Goal: Navigation & Orientation: Find specific page/section

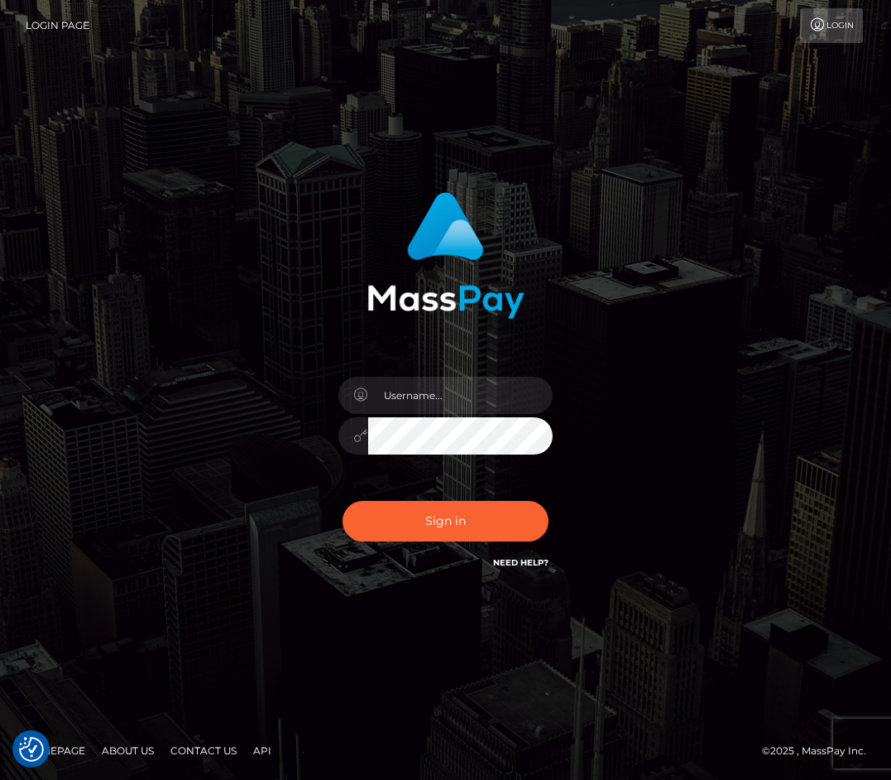
checkbox input "true"
type input "raewhit"
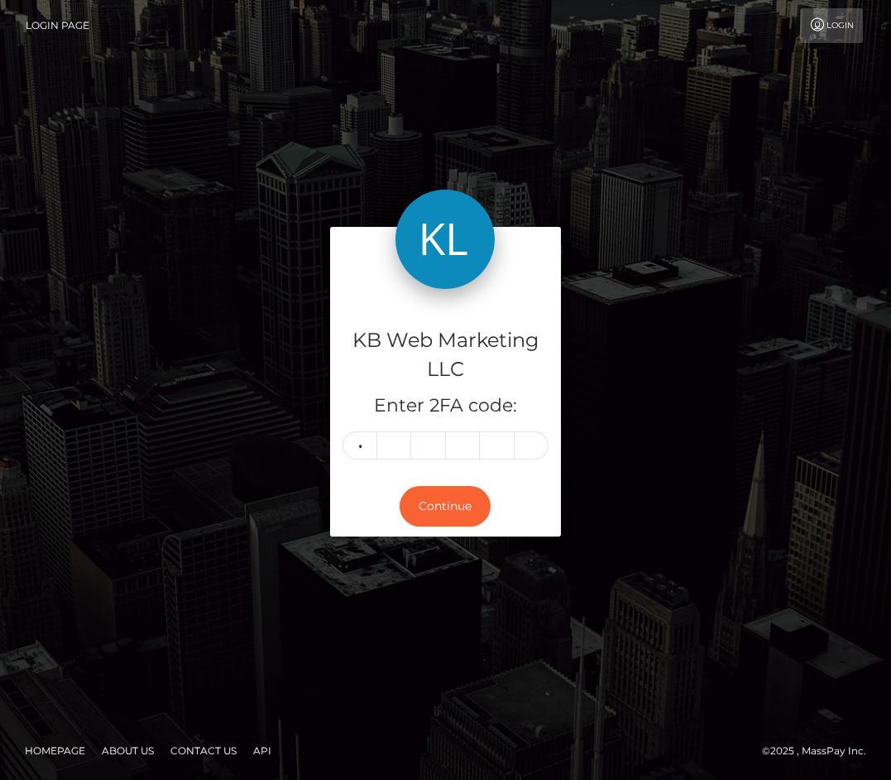
type input "5"
type input "3"
type input "1"
type input "3"
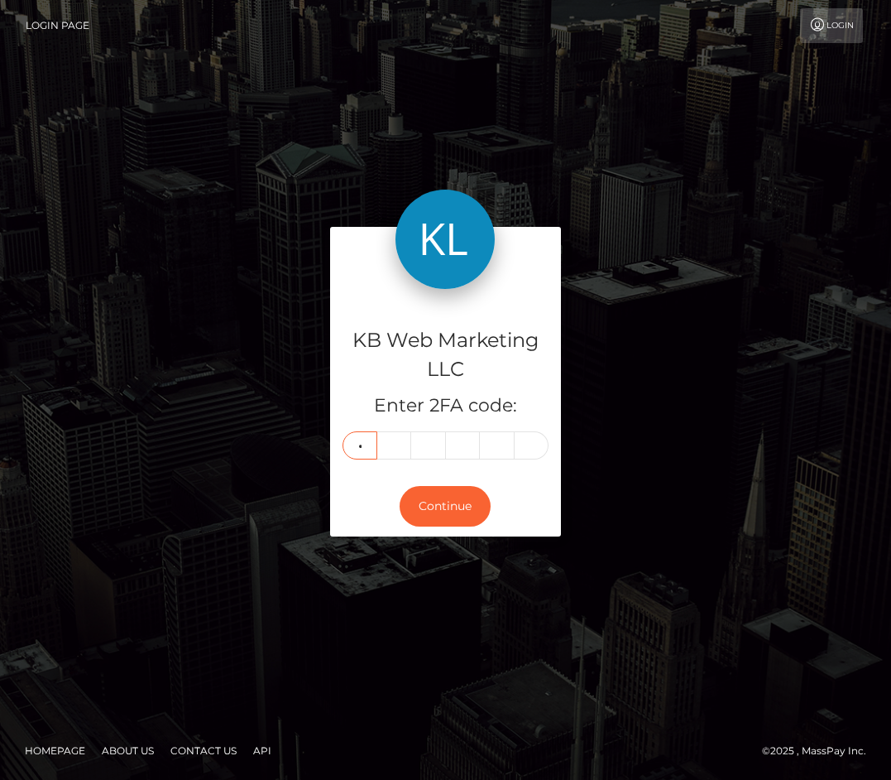
type input "2"
type input "1"
type input "5"
type input "6"
type input "7"
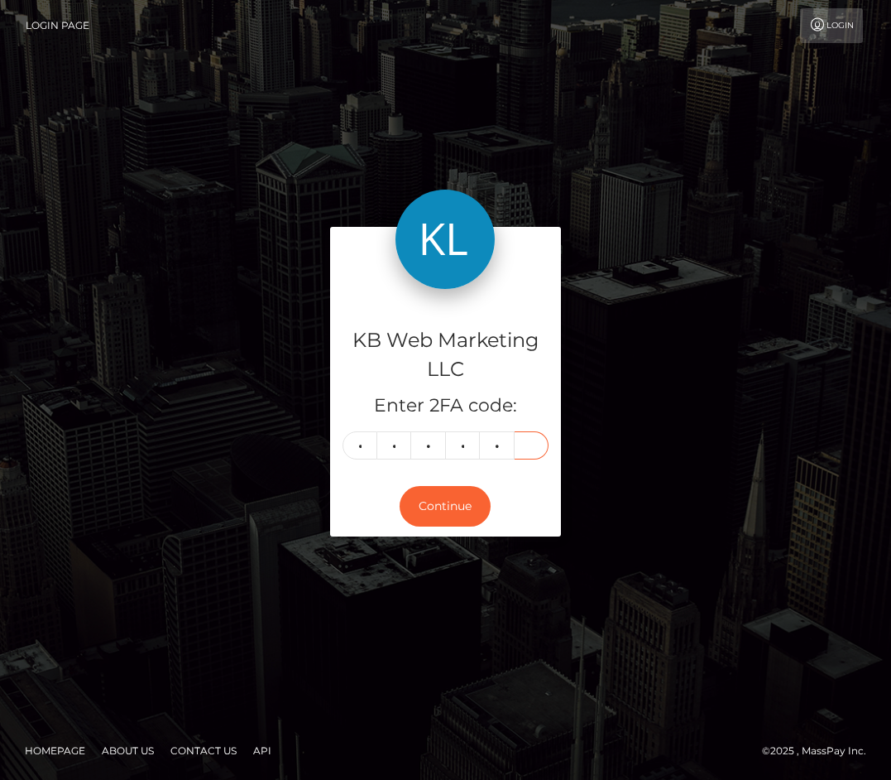
type input "0"
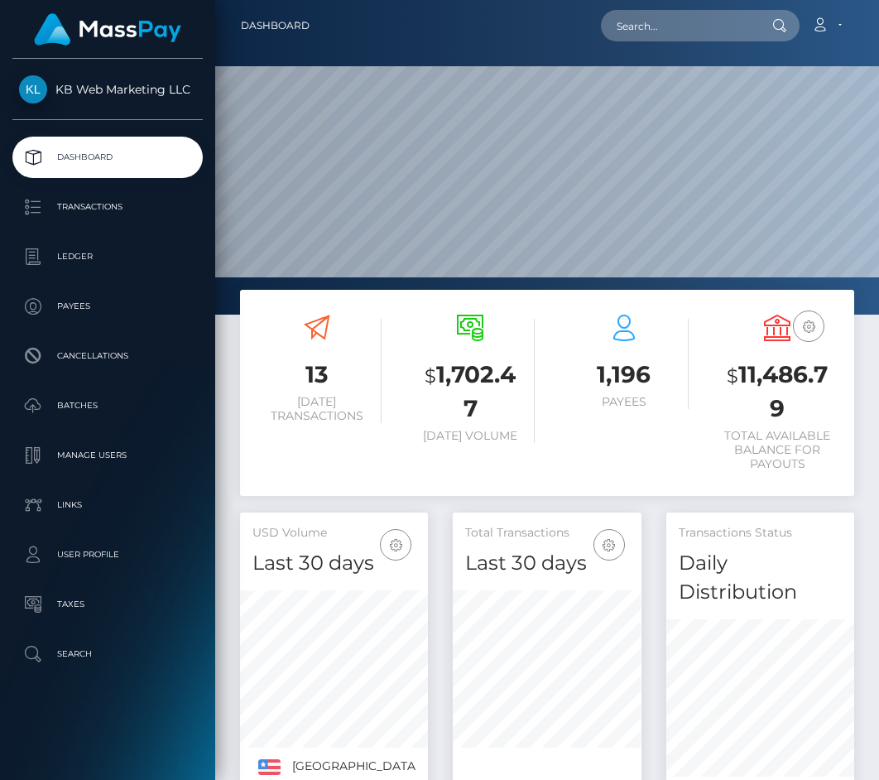
scroll to position [320, 189]
click at [80, 408] on p "Batches" at bounding box center [107, 405] width 177 height 25
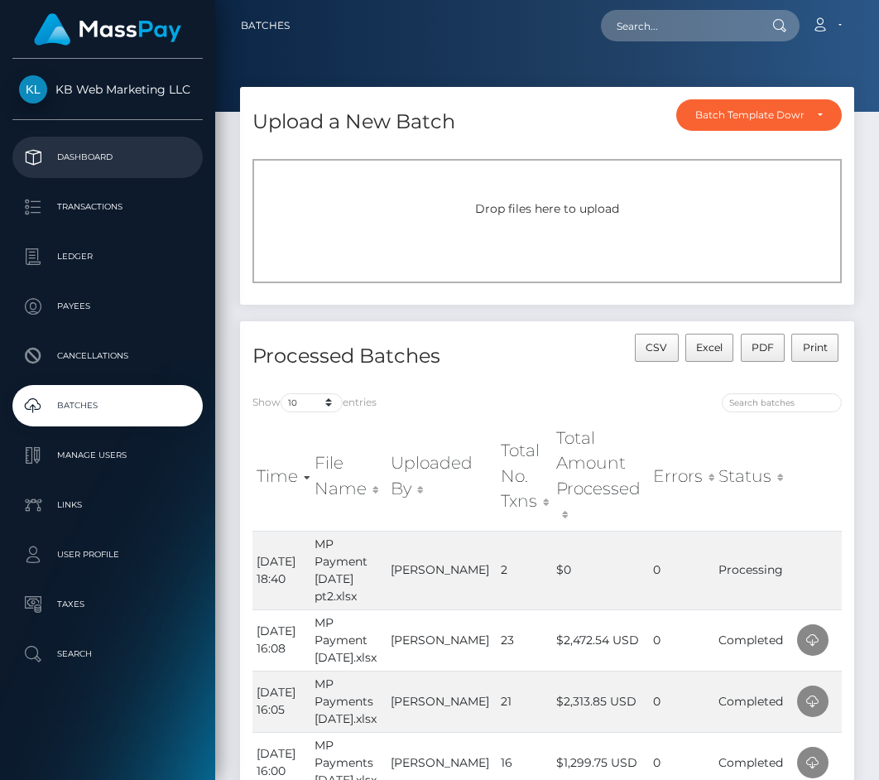
click at [51, 161] on p "Dashboard" at bounding box center [107, 157] width 177 height 25
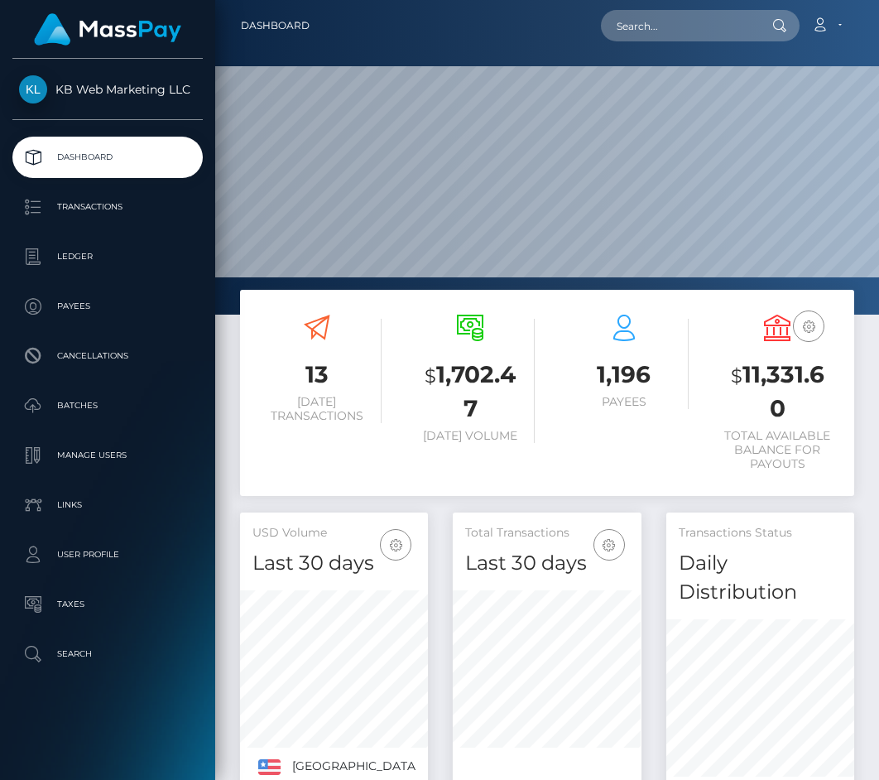
scroll to position [320, 189]
click at [84, 199] on p "Transactions" at bounding box center [107, 206] width 177 height 25
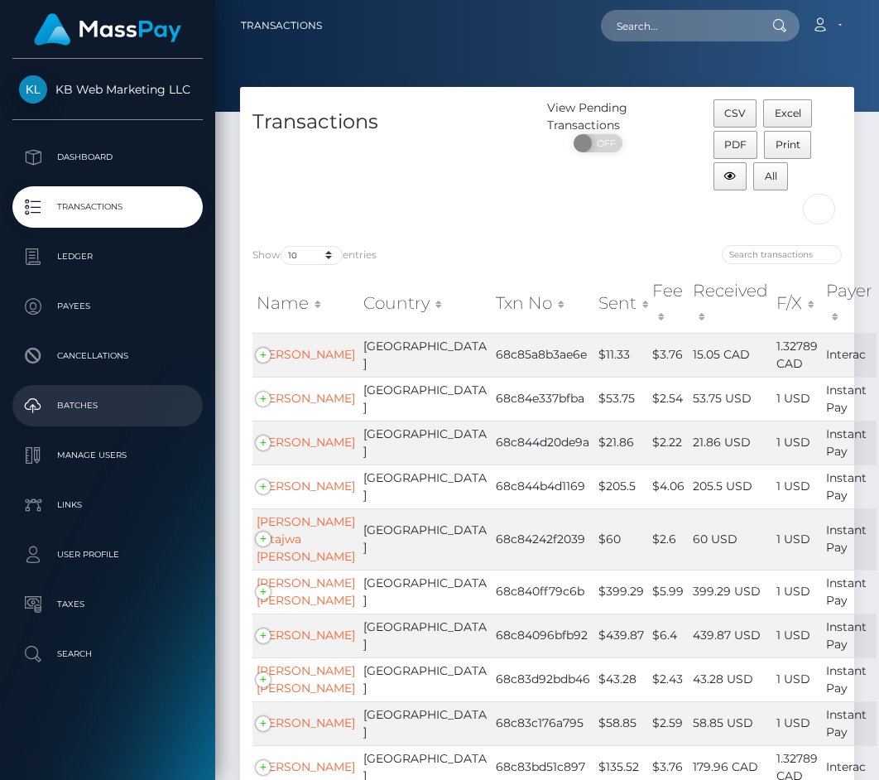
click at [95, 419] on link "Batches" at bounding box center [107, 405] width 190 height 41
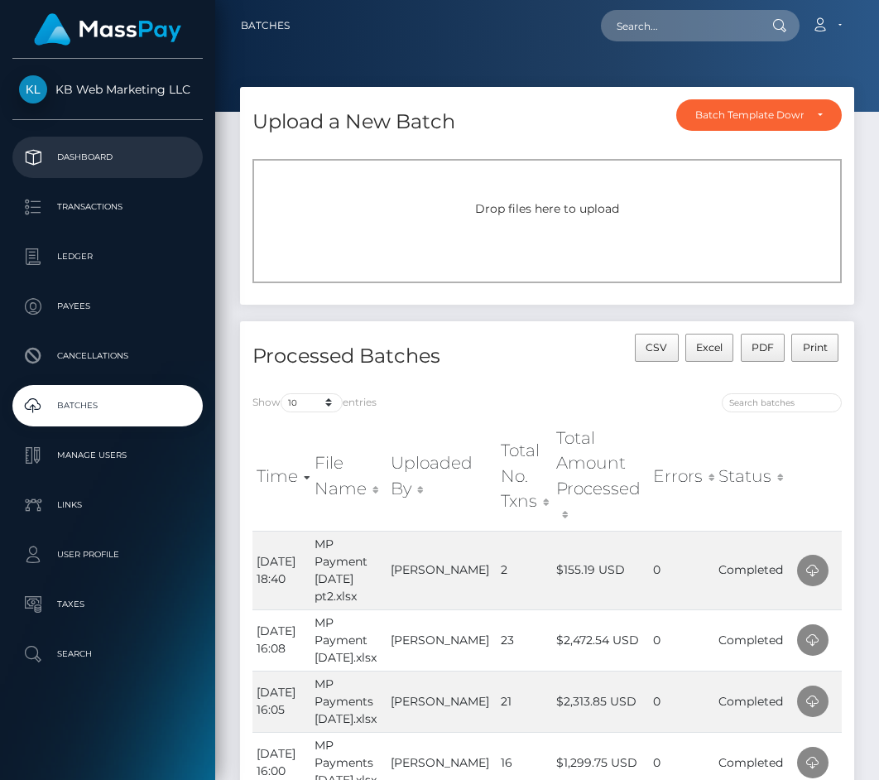
click at [84, 153] on p "Dashboard" at bounding box center [107, 157] width 177 height 25
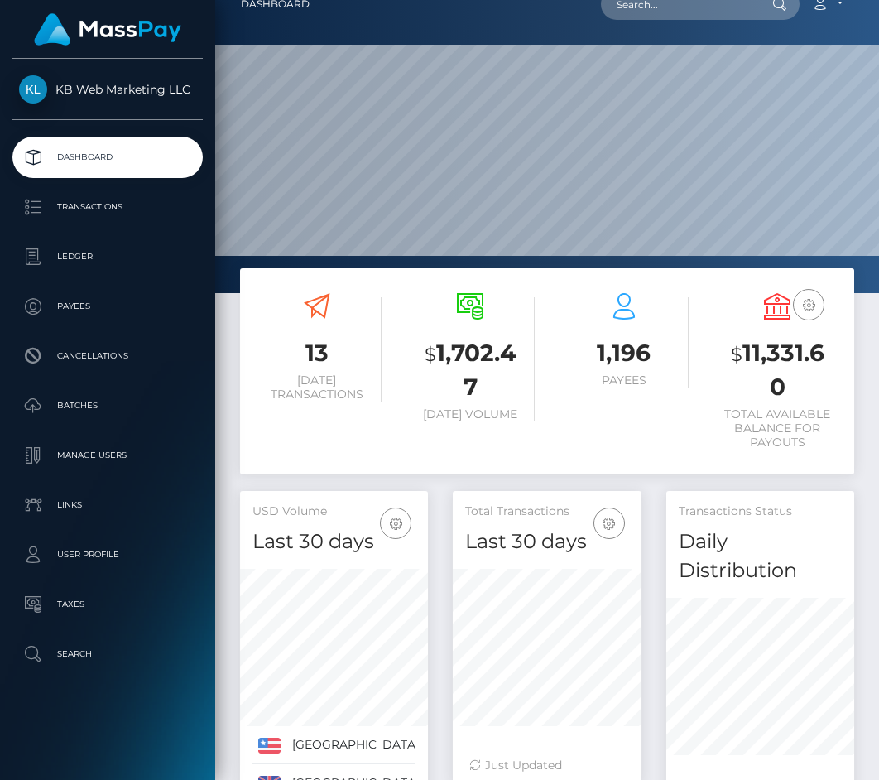
scroll to position [113, 0]
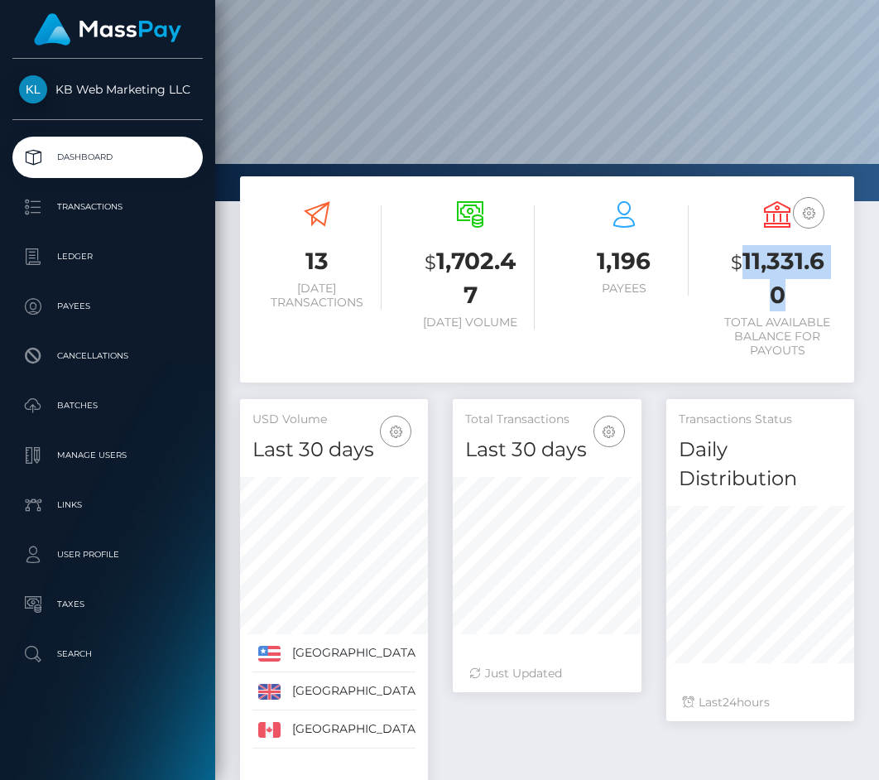
drag, startPoint x: 816, startPoint y: 299, endPoint x: 739, endPoint y: 258, distance: 87.0
click at [739, 258] on h3 "$ 11,331.60" at bounding box center [777, 278] width 129 height 66
copy h3 "11,331.60"
click at [801, 286] on h3 "$ 11,331.60" at bounding box center [777, 278] width 129 height 66
drag, startPoint x: 791, startPoint y: 292, endPoint x: 746, endPoint y: 263, distance: 53.9
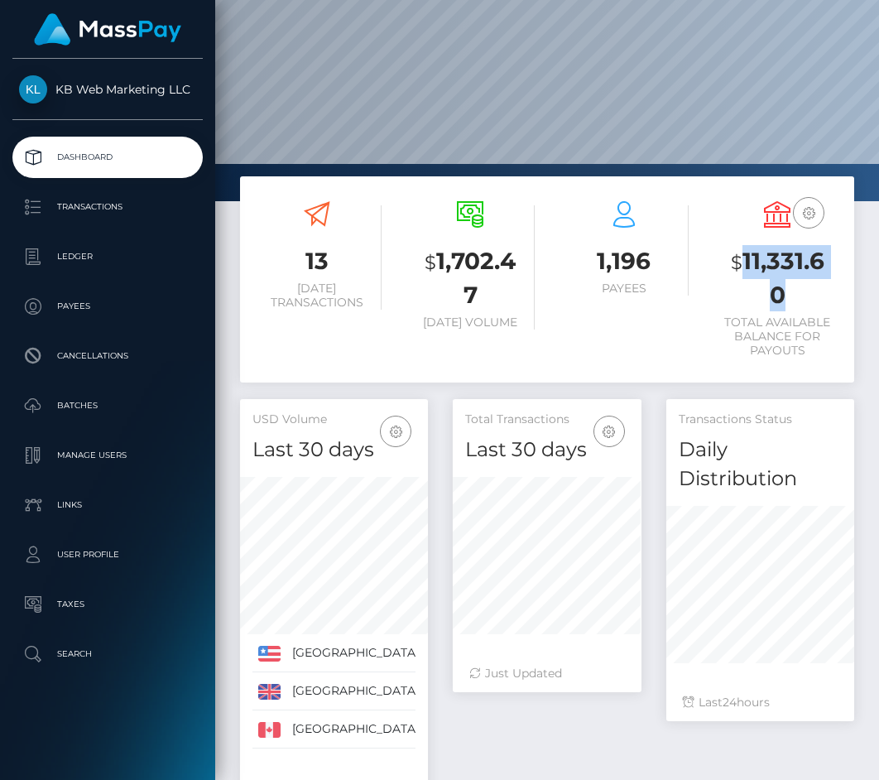
click at [746, 263] on h3 "$ 11,331.60" at bounding box center [777, 278] width 129 height 66
copy h3 "11,331.60"
click at [843, 251] on div "USD Balance $ 11,331.60 Total Available Balance for Payouts" at bounding box center [778, 281] width 154 height 185
click at [113, 214] on p "Transactions" at bounding box center [107, 206] width 177 height 25
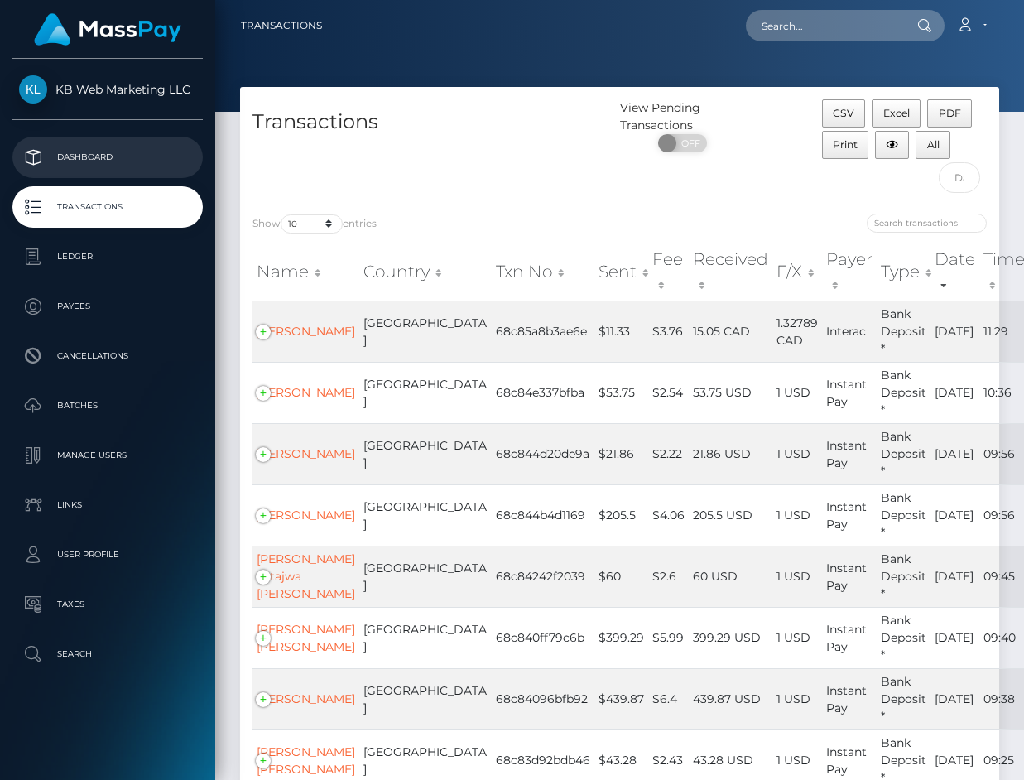
click at [123, 155] on p "Dashboard" at bounding box center [107, 157] width 177 height 25
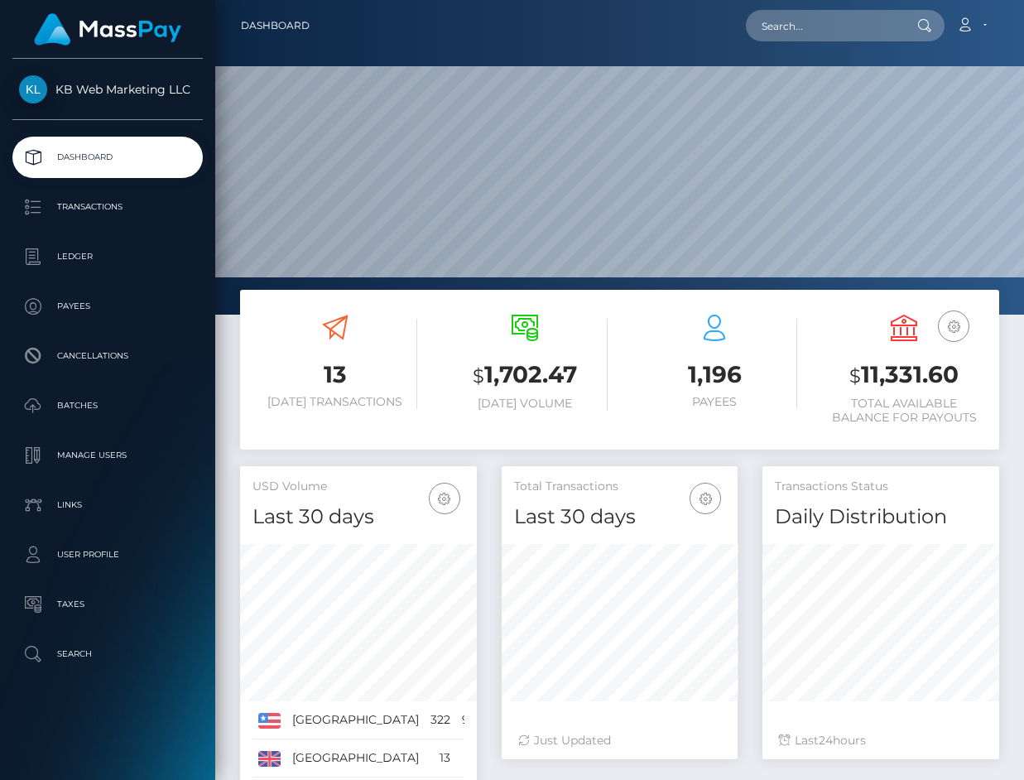
scroll to position [292, 236]
